Goal: Transaction & Acquisition: Purchase product/service

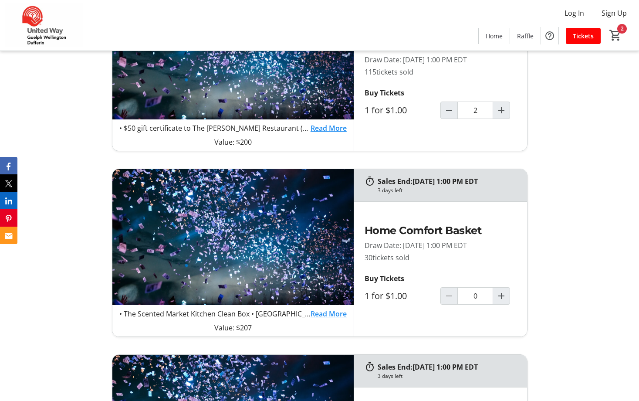
scroll to position [697, 0]
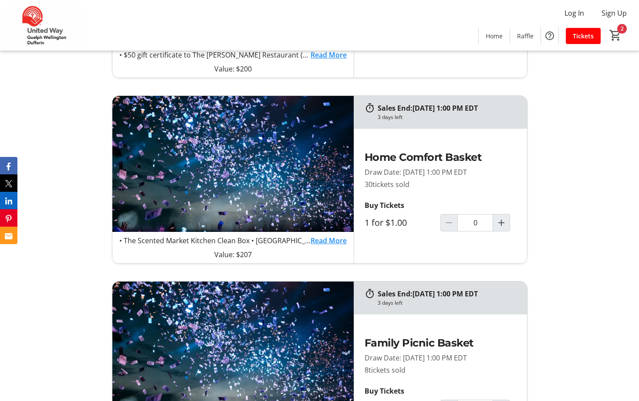
click at [335, 239] on link "Read More" at bounding box center [328, 240] width 36 height 10
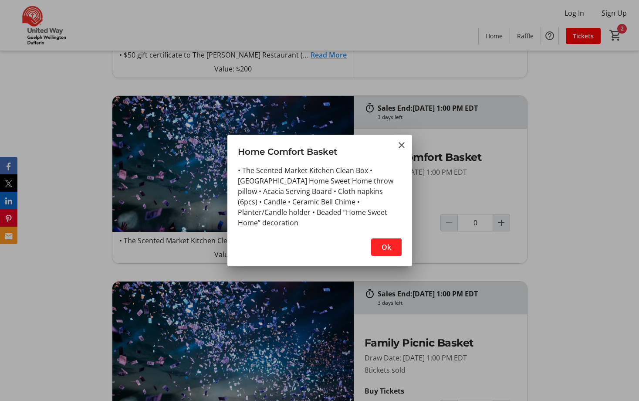
click at [49, 264] on div at bounding box center [319, 200] width 639 height 401
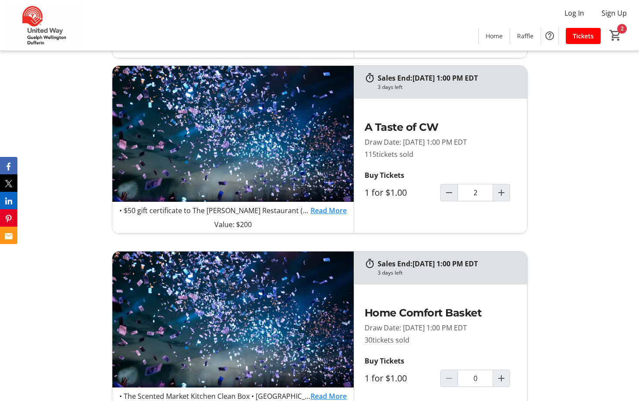
scroll to position [522, 0]
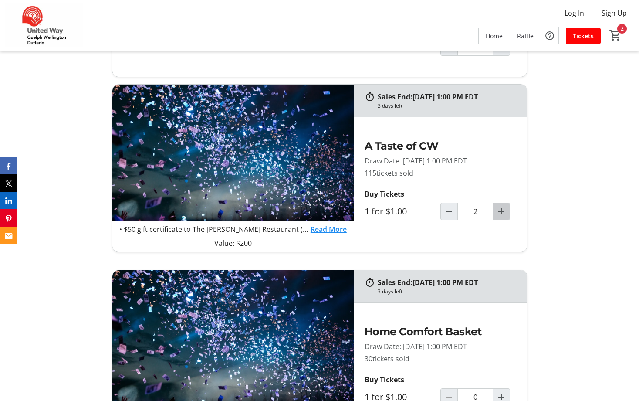
click at [500, 213] on mat-icon "Increment by one" at bounding box center [501, 211] width 10 height 10
type input "3"
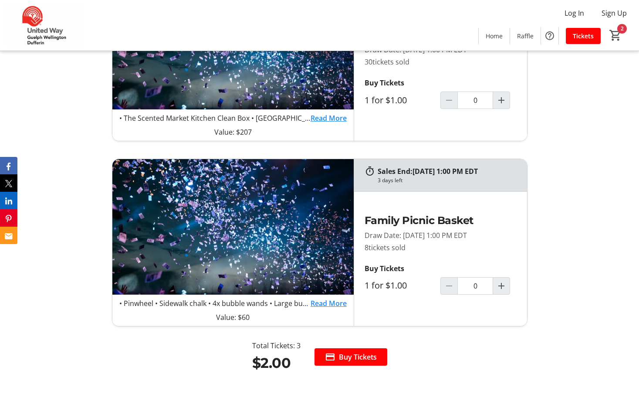
scroll to position [827, 0]
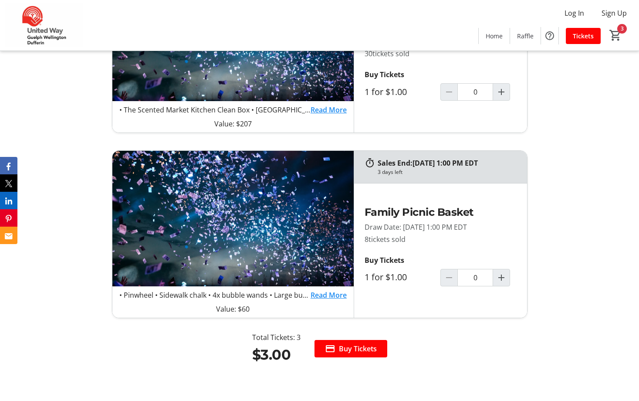
click at [319, 292] on link "Read More" at bounding box center [328, 295] width 36 height 10
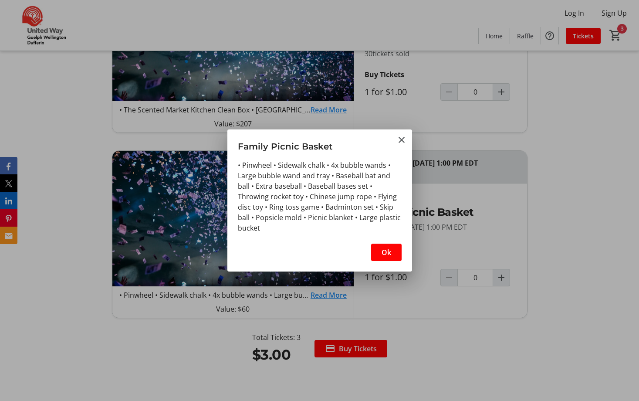
scroll to position [0, 0]
click at [404, 141] on mat-icon "Close" at bounding box center [401, 140] width 10 height 10
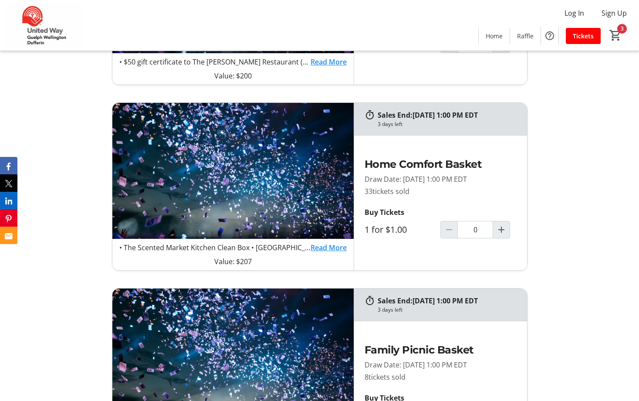
scroll to position [653, 0]
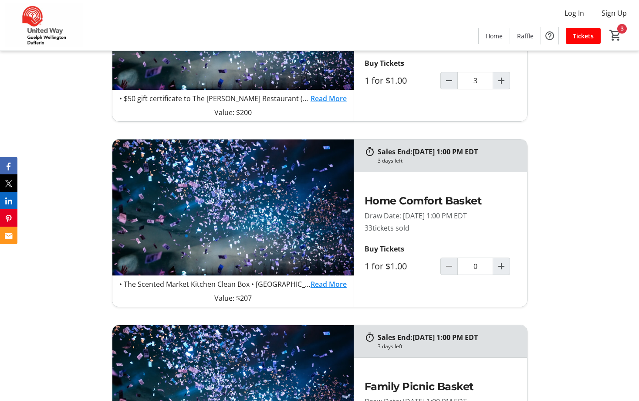
click at [320, 282] on link "Read More" at bounding box center [328, 284] width 36 height 10
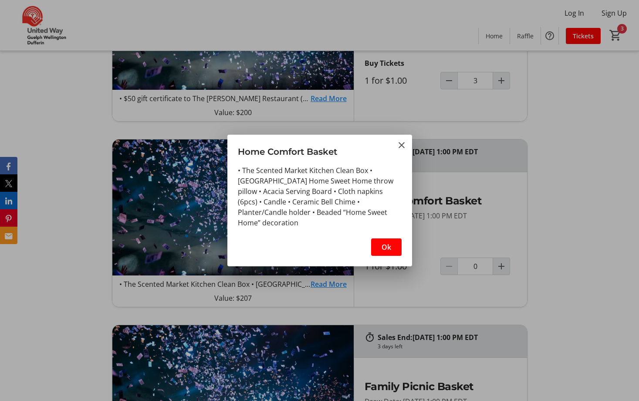
scroll to position [0, 0]
click at [398, 143] on mat-icon "Close" at bounding box center [401, 145] width 10 height 10
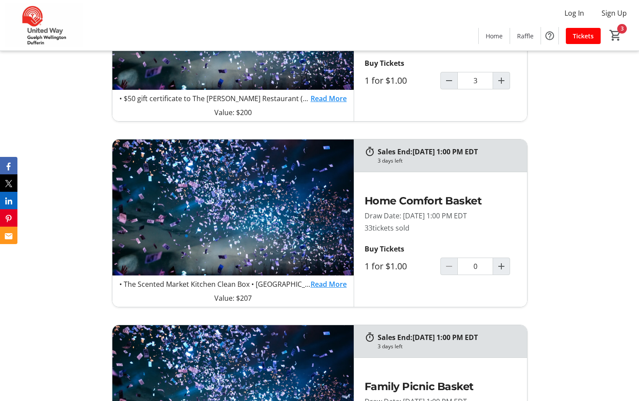
scroll to position [653, 0]
click at [503, 78] on mat-icon "Increment by one" at bounding box center [501, 80] width 10 height 10
type input "5"
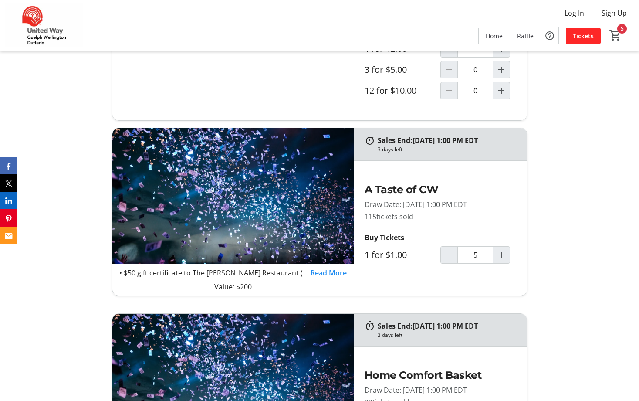
click at [582, 37] on span "Tickets" at bounding box center [583, 35] width 21 height 9
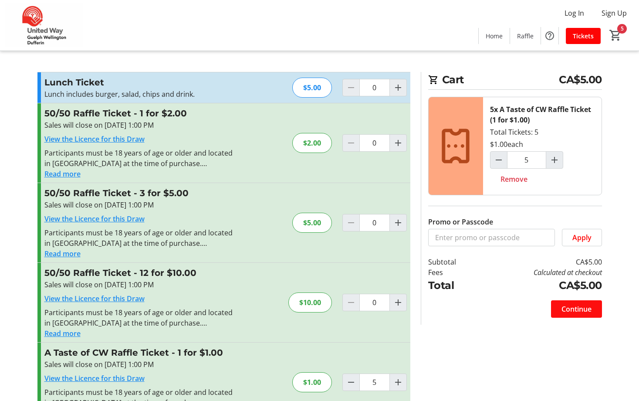
click at [579, 307] on span "Continue" at bounding box center [576, 308] width 30 height 10
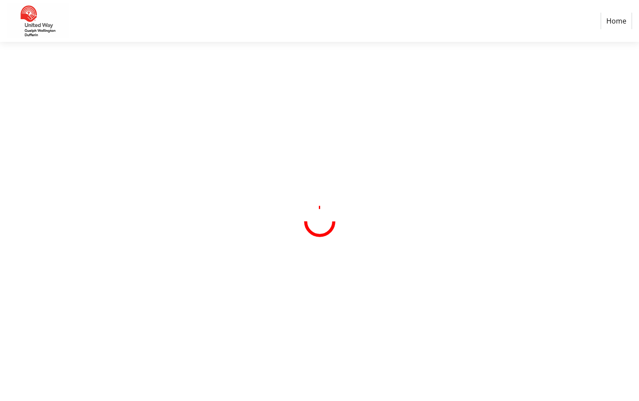
select select "CA"
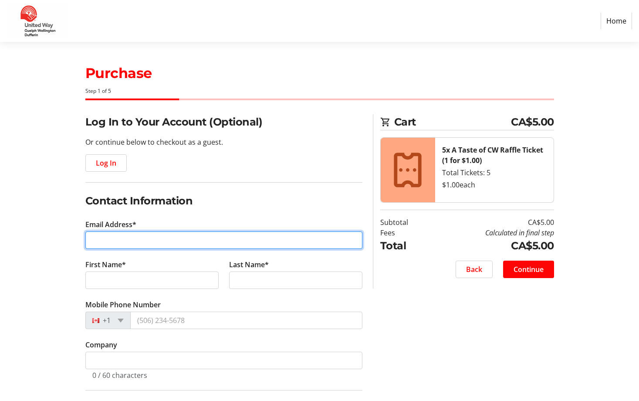
click at [140, 244] on input "Email Address*" at bounding box center [223, 239] width 277 height 17
type input "[EMAIL_ADDRESS][DOMAIN_NAME]"
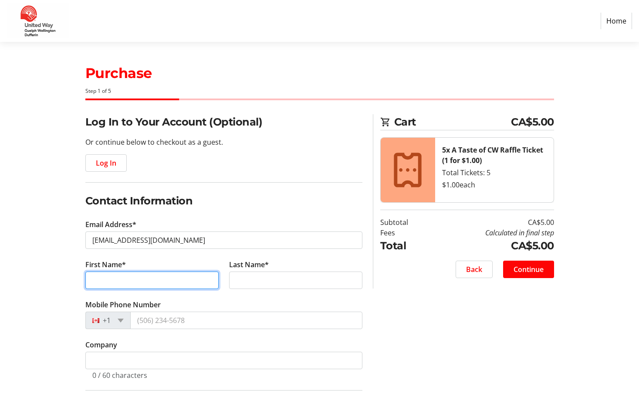
type input "[PERSON_NAME]"
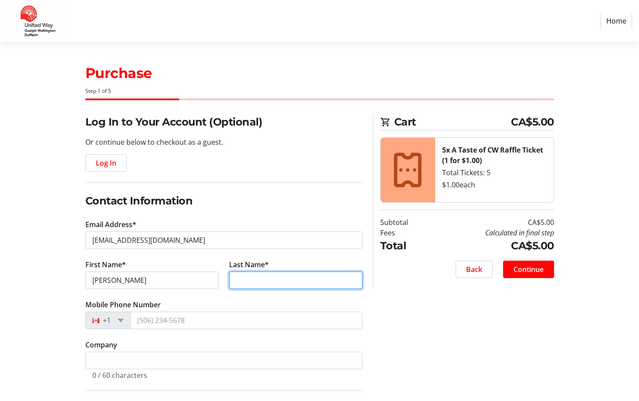
type input "[PERSON_NAME]"
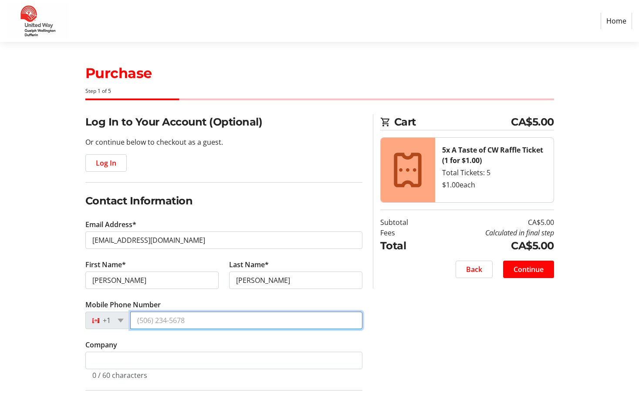
type input "[PHONE_NUMBER]"
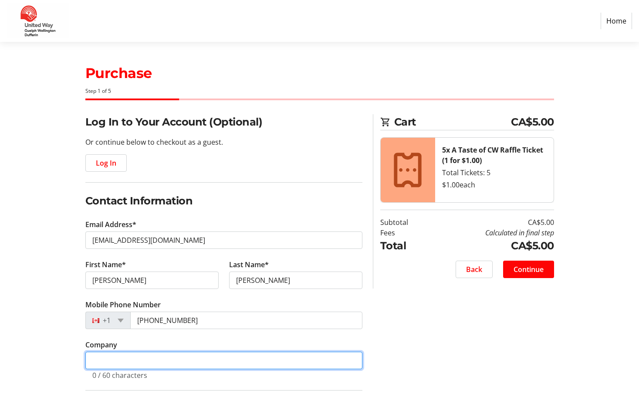
type input "County of [GEOGRAPHIC_DATA]"
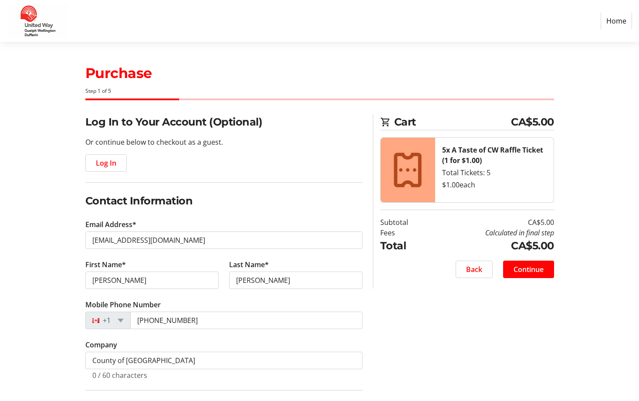
type input "[STREET_ADDRESS]"
type input "Guelph"
type input "City of [GEOGRAPHIC_DATA]"
select select "ON"
type input "N1H 4E9"
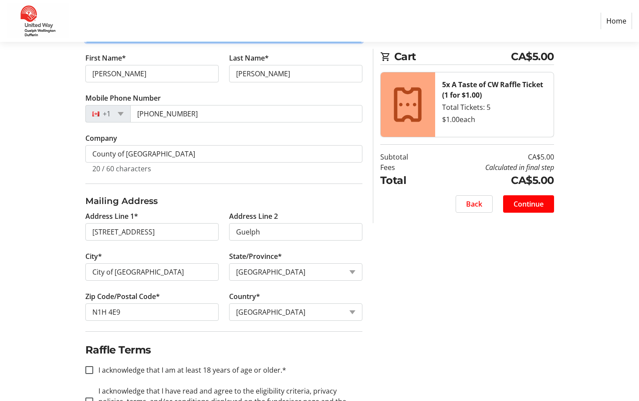
scroll to position [243, 0]
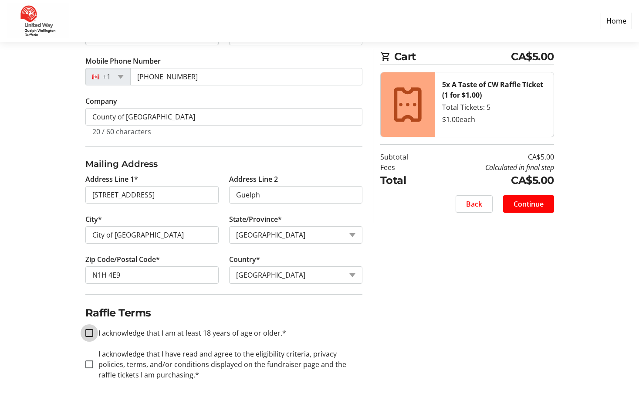
click at [89, 330] on input "I acknowledge that I am at least 18 years of age or older.*" at bounding box center [89, 333] width 8 height 8
checkbox input "true"
click at [88, 367] on input "I acknowledge that I have read and agree to the eligibility criteria, privacy p…" at bounding box center [89, 364] width 8 height 8
checkbox input "true"
click at [529, 202] on span "Continue" at bounding box center [528, 204] width 30 height 10
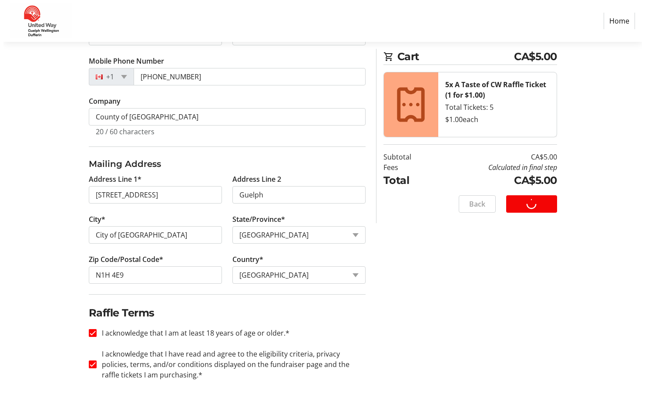
scroll to position [0, 0]
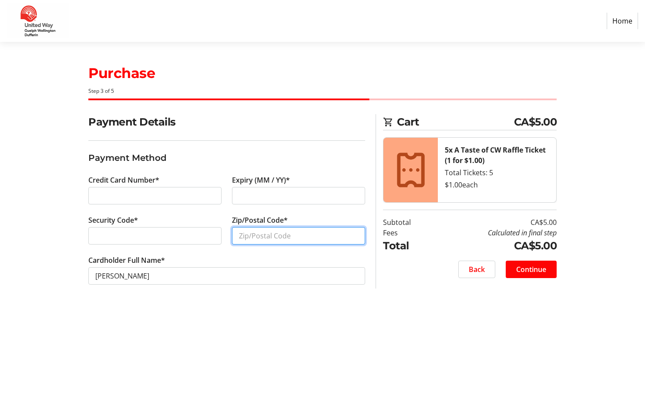
click at [316, 237] on input "Zip/Postal Code*" at bounding box center [298, 235] width 133 height 17
type input "n1g 0c4"
click at [538, 268] on span "Continue" at bounding box center [531, 269] width 30 height 10
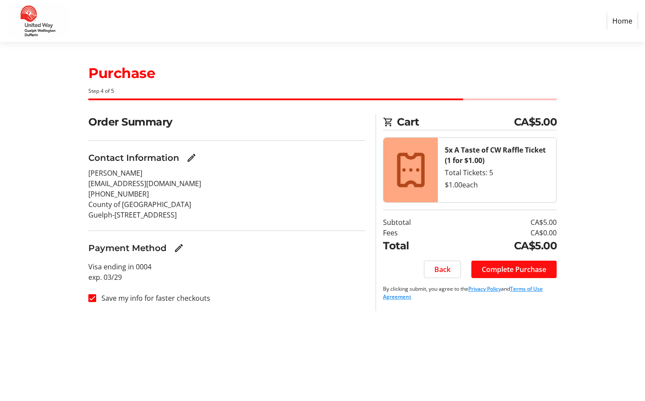
click at [544, 267] on span "Complete Purchase" at bounding box center [514, 269] width 64 height 10
